Goal: Book appointment/travel/reservation

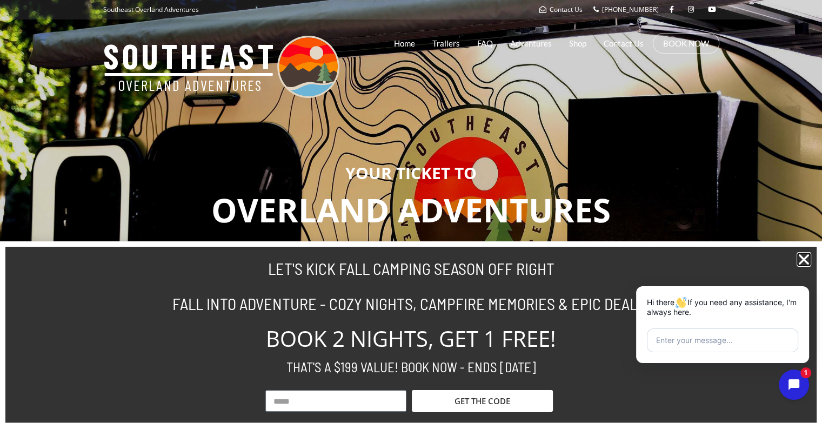
click at [806, 259] on icon "Close" at bounding box center [804, 259] width 15 height 15
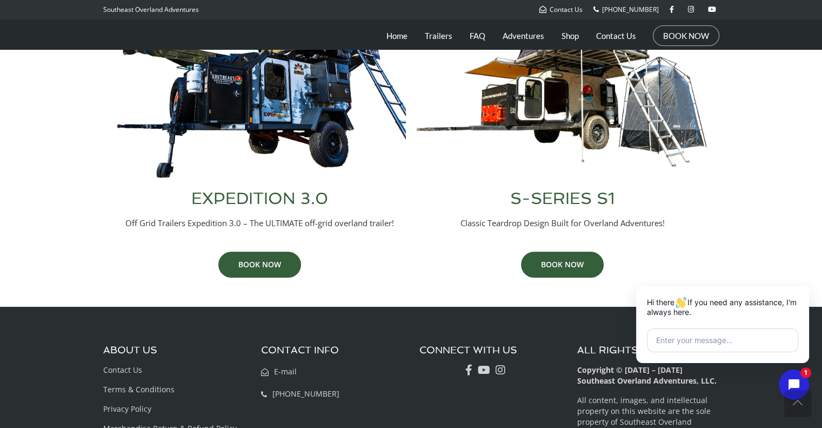
scroll to position [514, 0]
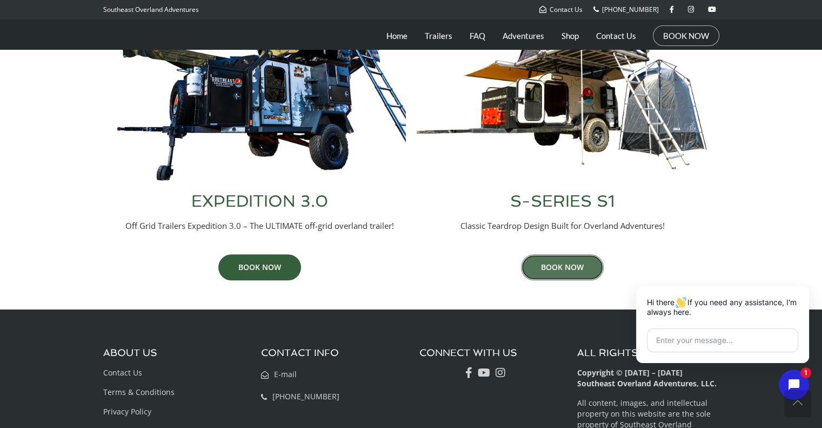
click at [558, 261] on link "BOOK NOW" at bounding box center [562, 267] width 83 height 26
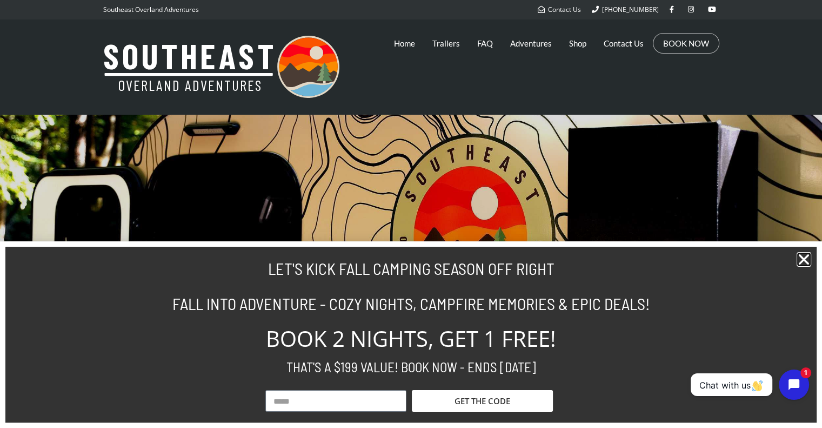
click at [809, 257] on icon "Close" at bounding box center [804, 259] width 15 height 15
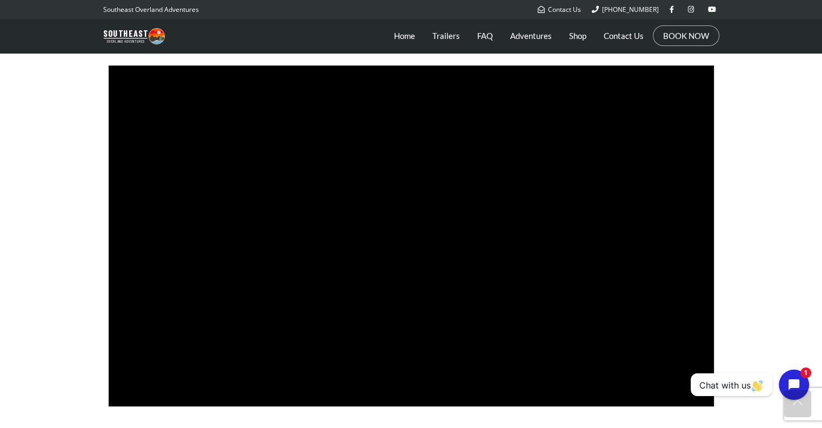
scroll to position [583, 0]
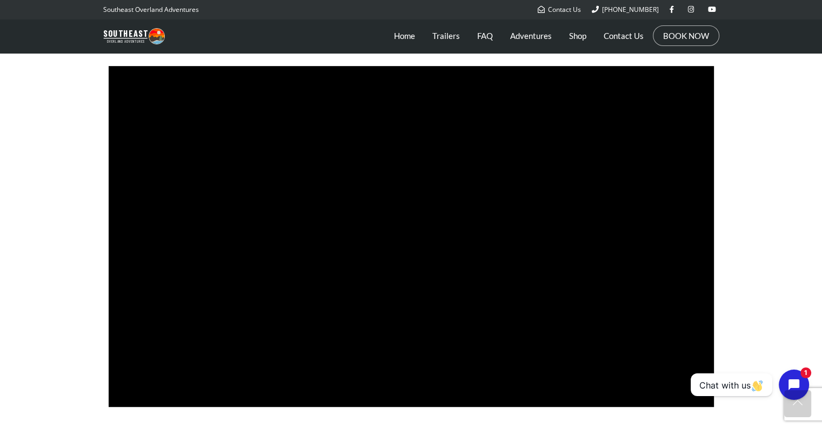
click at [770, 221] on section at bounding box center [411, 236] width 822 height 351
